Goal: Entertainment & Leisure: Consume media (video, audio)

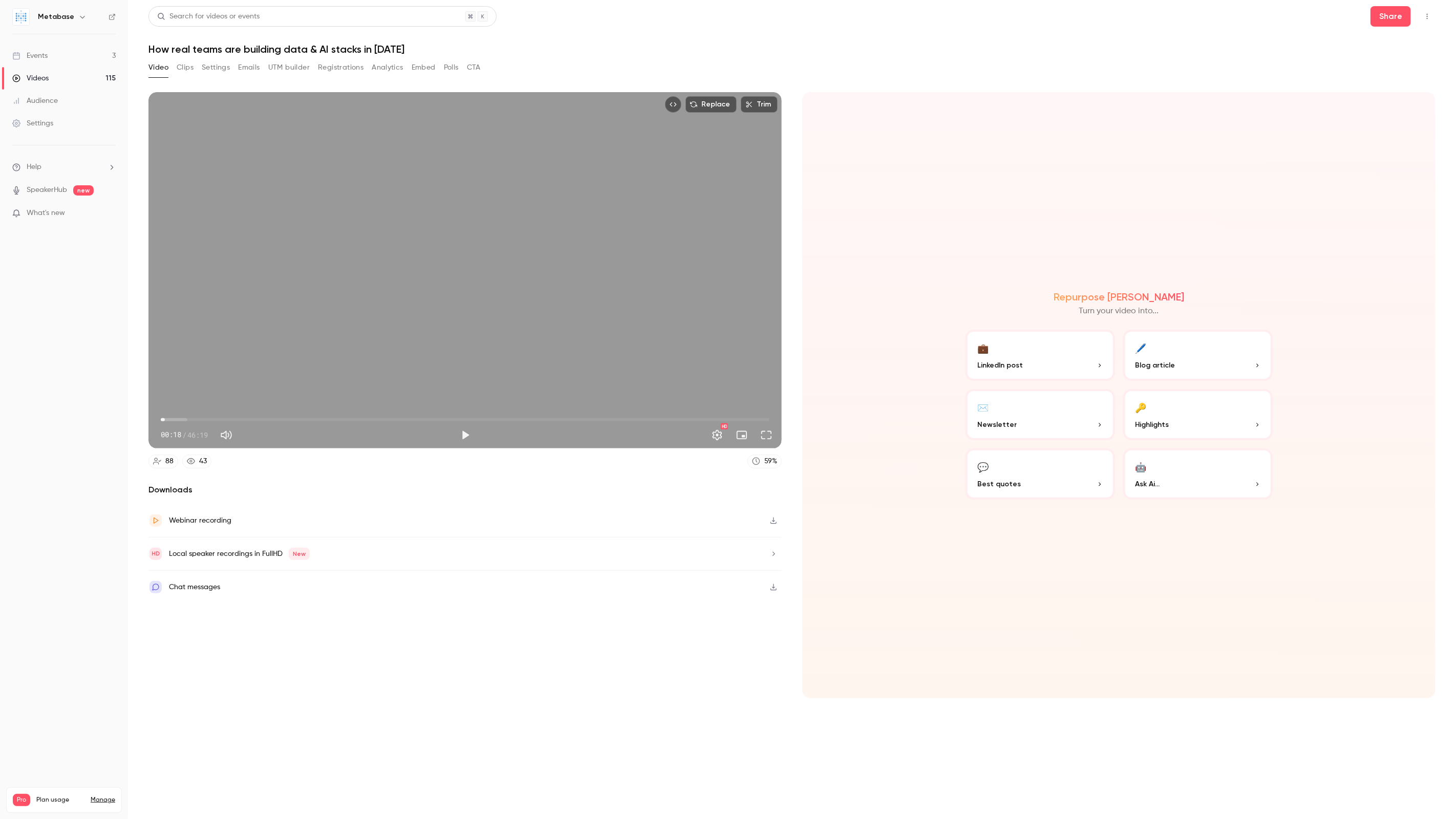
click at [43, 72] on link "Videos 115" at bounding box center [64, 78] width 128 height 22
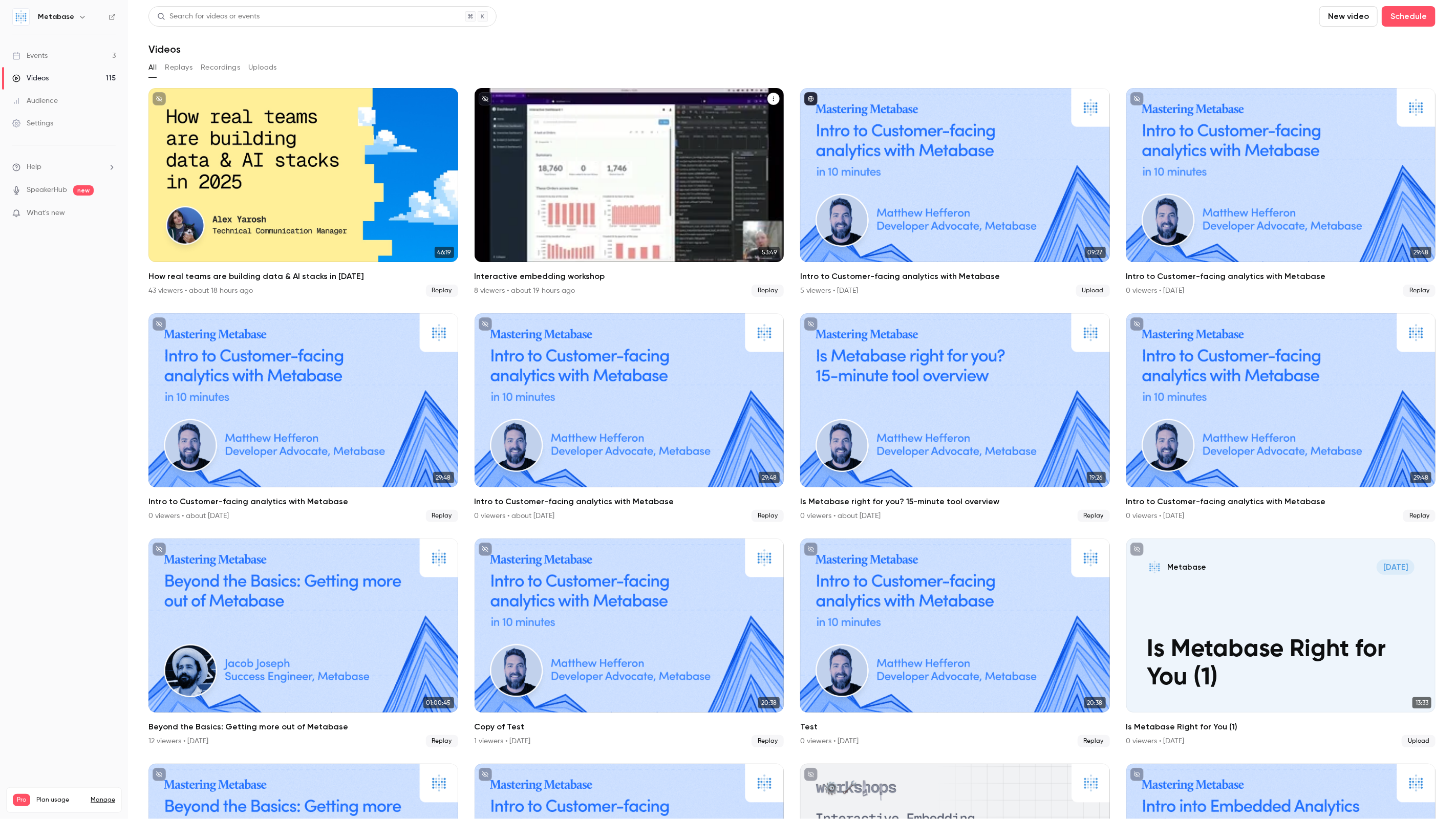
click at [596, 230] on div "Interactive embedding workshop" at bounding box center [630, 175] width 310 height 174
